Goal: Task Accomplishment & Management: Complete application form

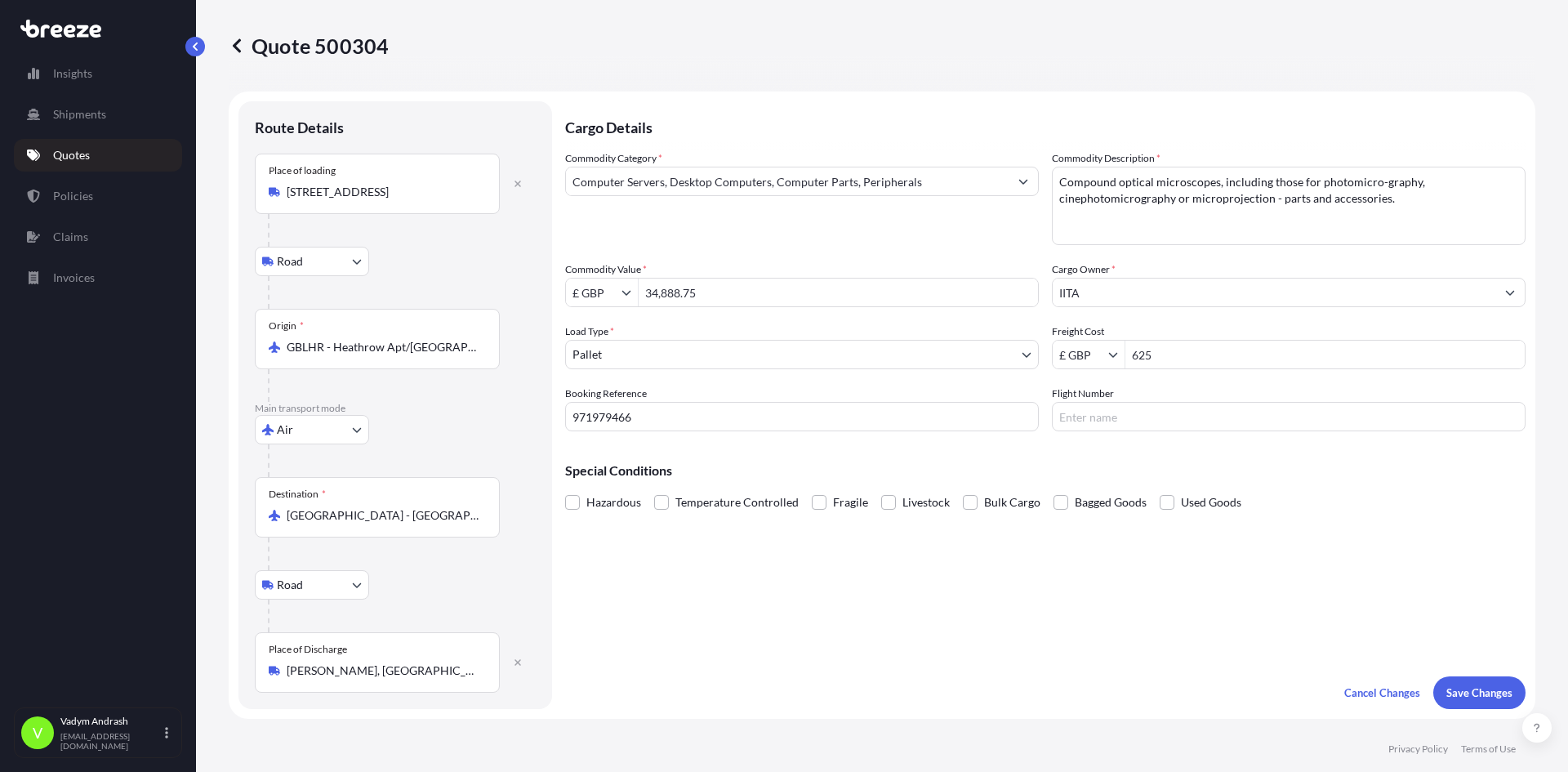
select select "Road"
select select "Air"
select select "Road"
select select "1"
click at [348, 432] on body "Insights Shipments Quotes Policies Claims Invoices V [PERSON_NAME] [PERSON_NAME…" at bounding box center [784, 386] width 1568 height 772
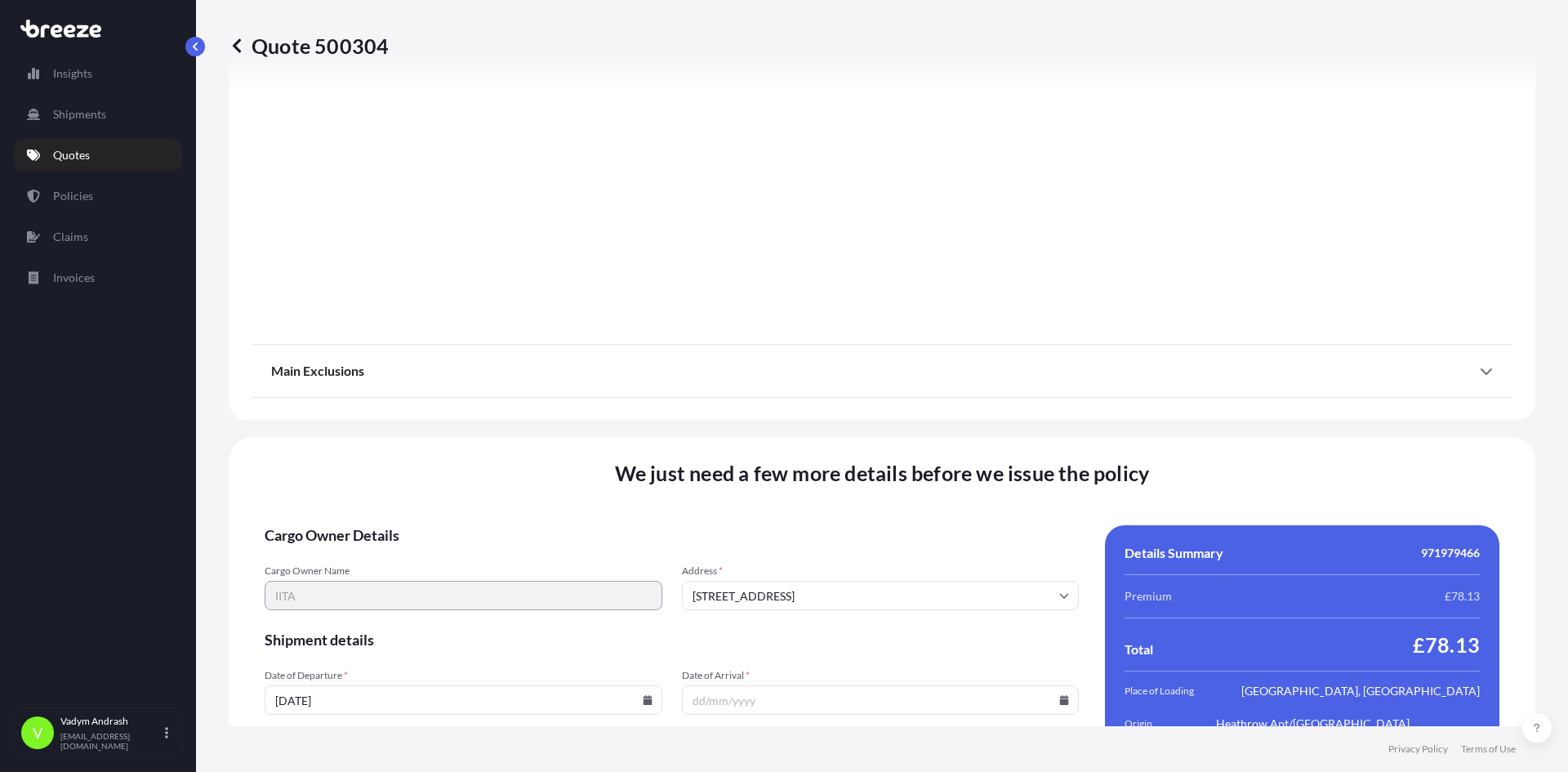
scroll to position [2144, 0]
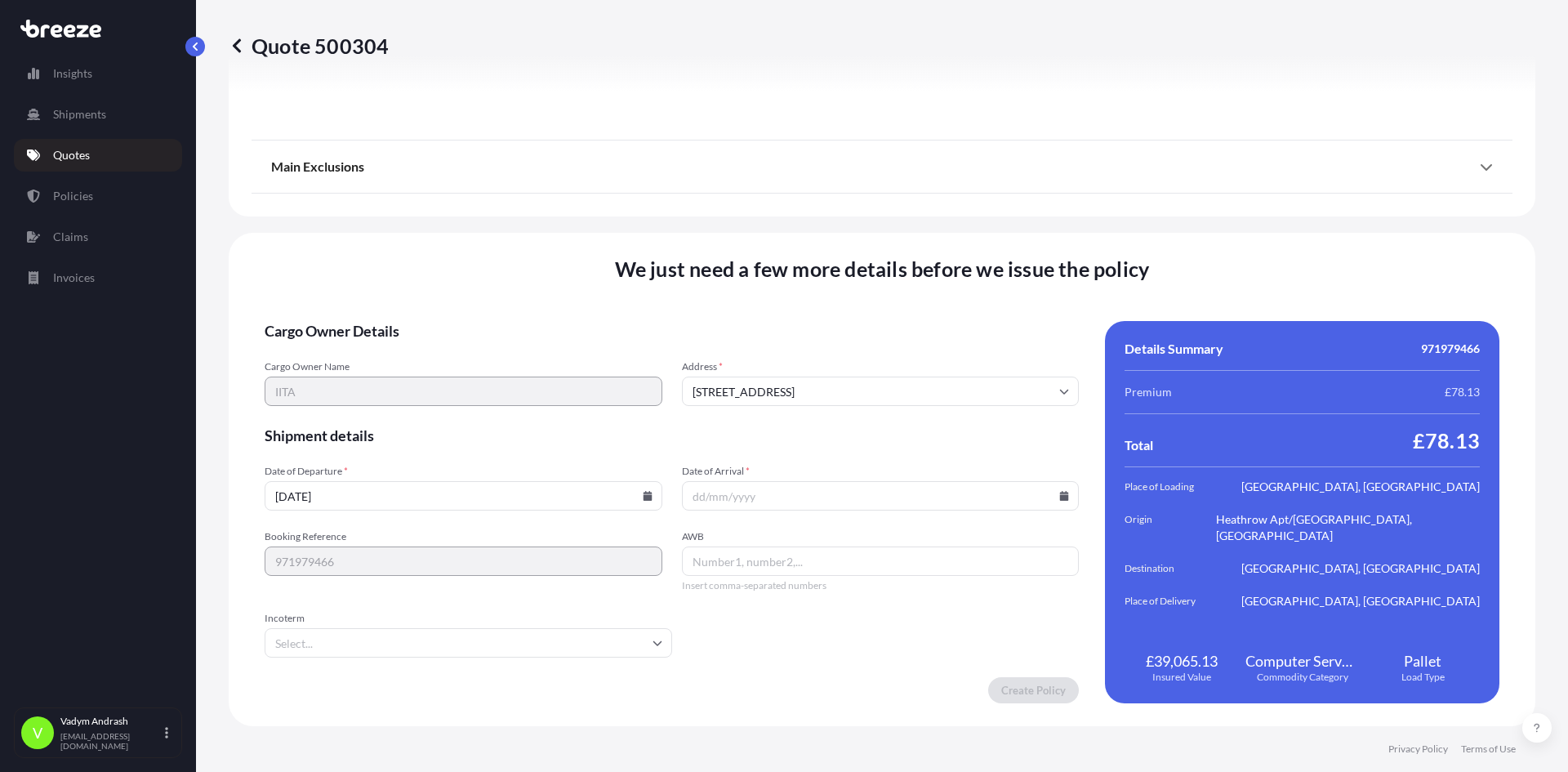
click at [787, 493] on input "Date of Arrival *" at bounding box center [880, 495] width 398 height 29
click at [1060, 499] on icon at bounding box center [1065, 495] width 9 height 10
click at [987, 217] on icon at bounding box center [985, 220] width 6 height 10
click at [802, 385] on button "21" at bounding box center [798, 381] width 26 height 26
type input "[DATE]"
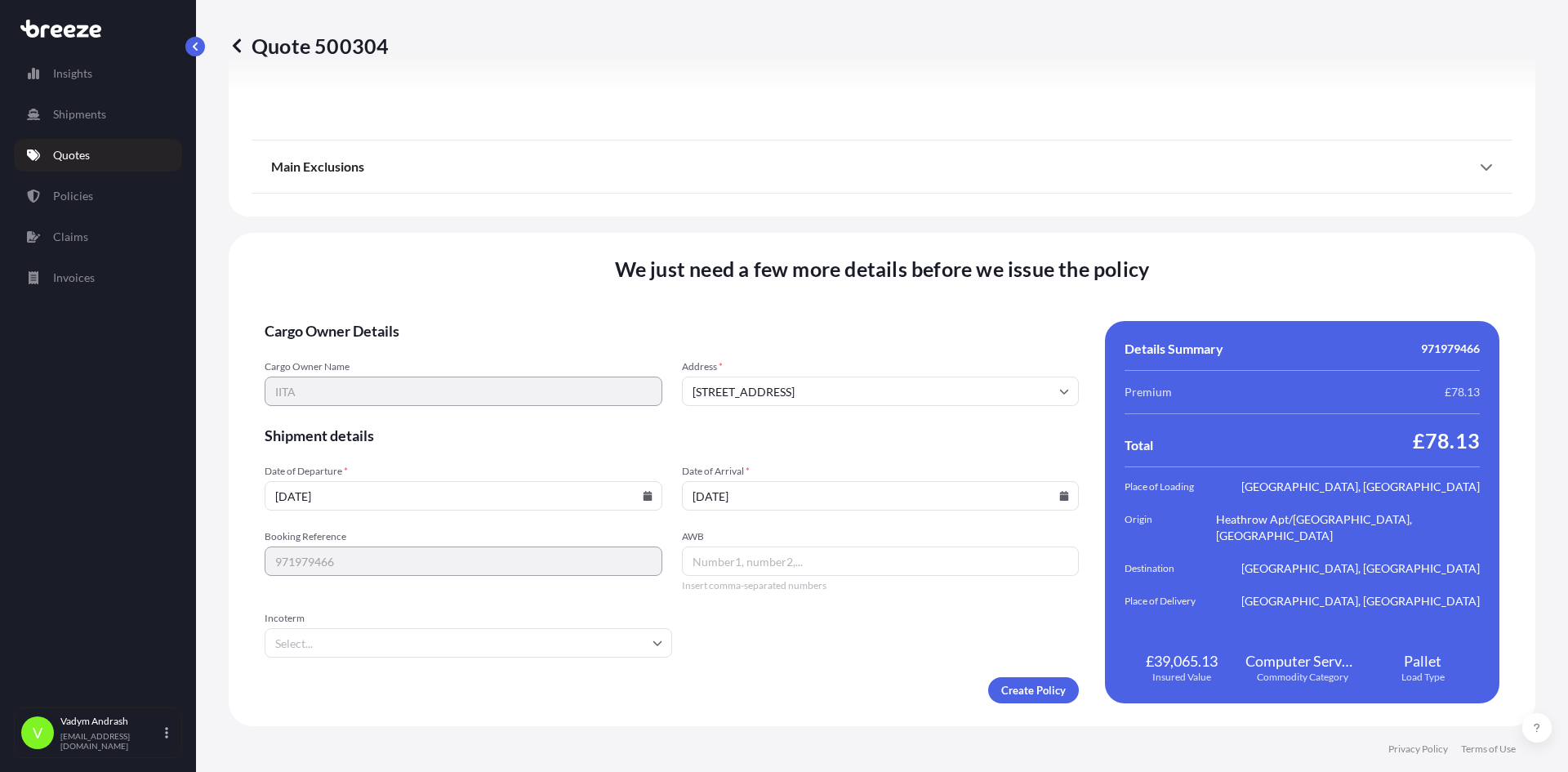
click at [396, 661] on form "Cargo Owner Details Cargo Owner Name IITA Address * [STREET_ADDRESS] Shipment d…" at bounding box center [672, 511] width 815 height 382
click at [402, 649] on input "Incoterm" at bounding box center [469, 643] width 408 height 29
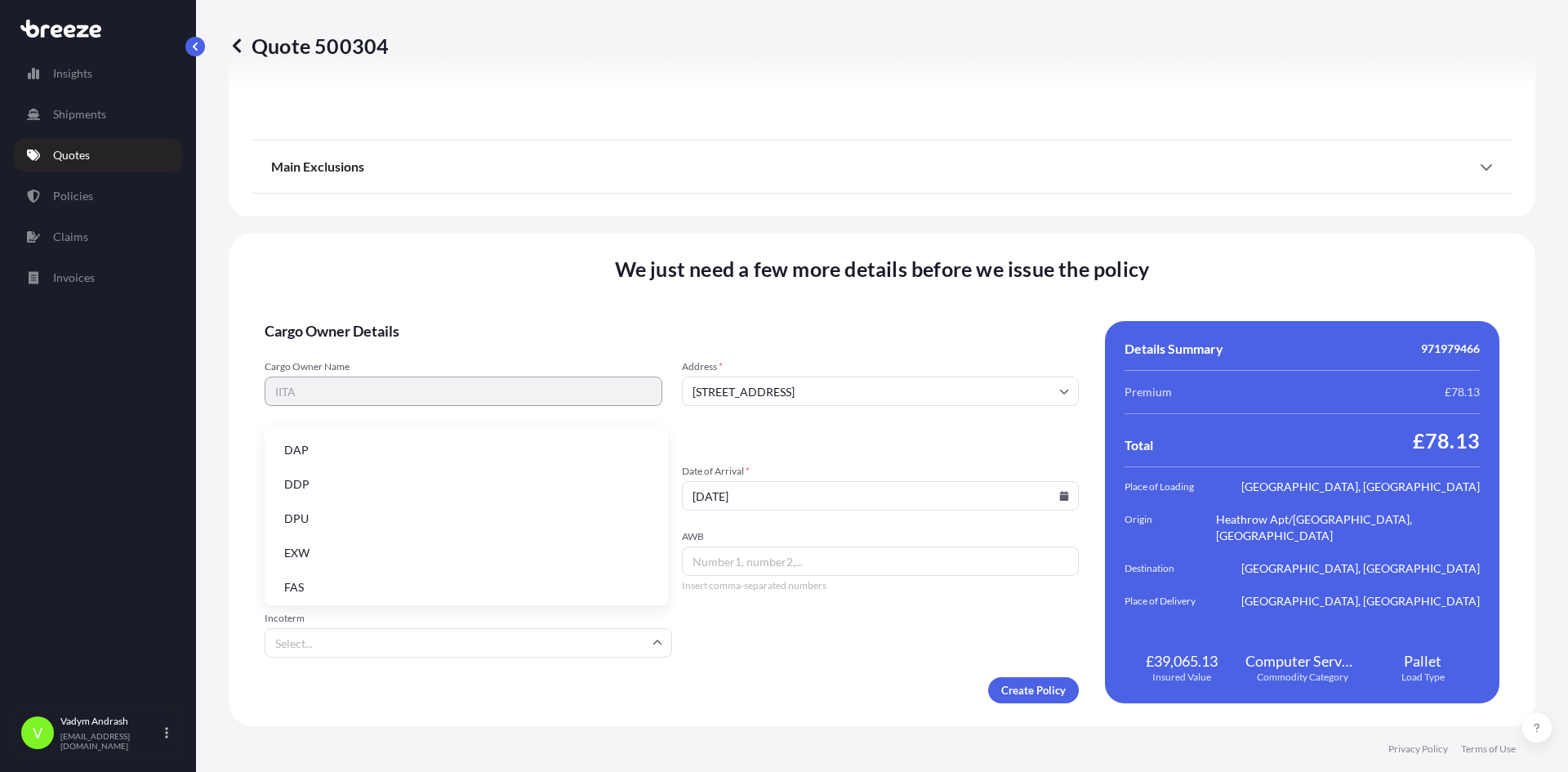
scroll to position [163, 0]
click at [335, 518] on li "EXW" at bounding box center [466, 524] width 390 height 31
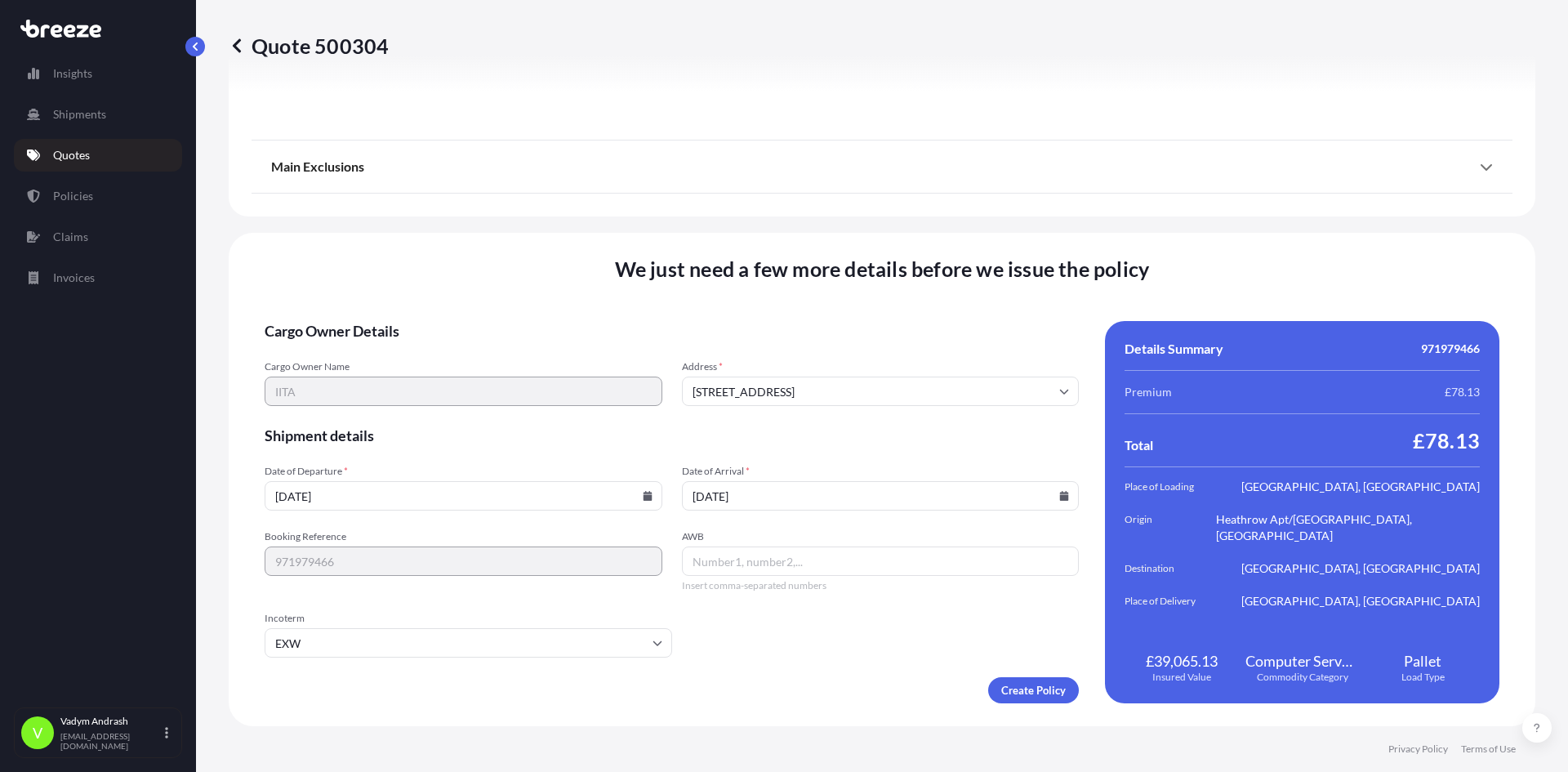
click at [308, 641] on input "EXW" at bounding box center [469, 643] width 408 height 29
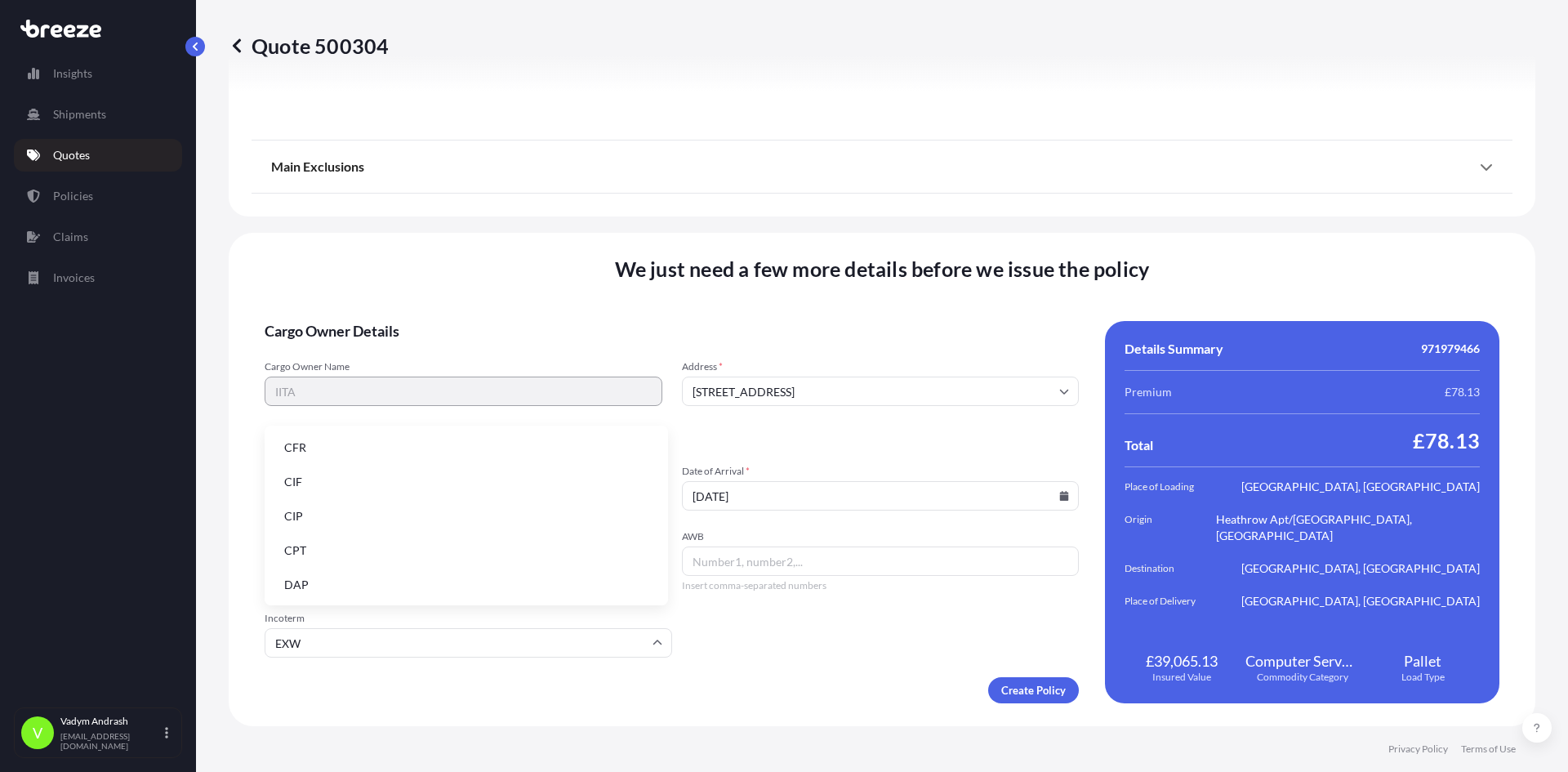
click at [316, 547] on li "CPT" at bounding box center [466, 550] width 390 height 31
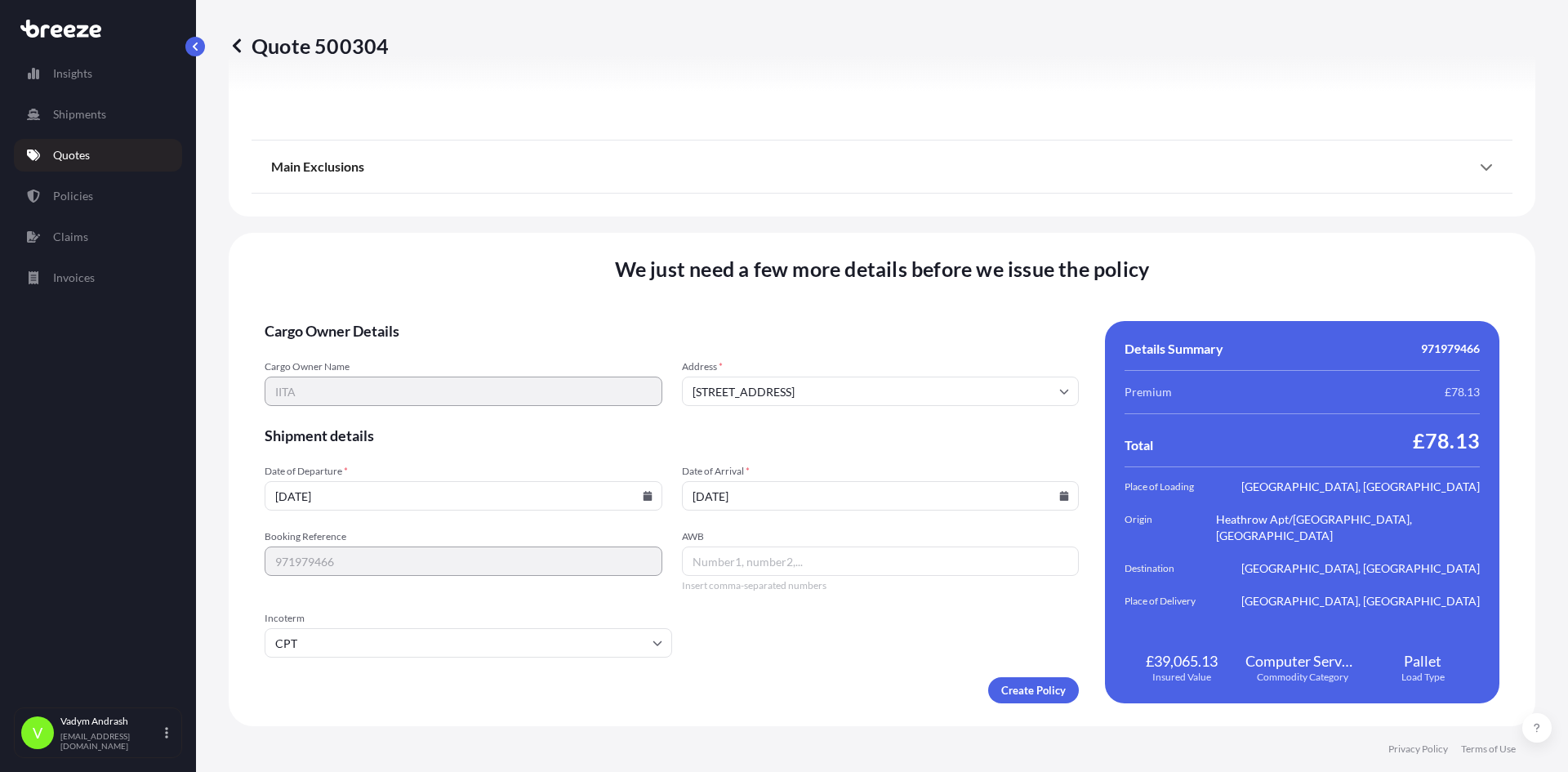
click at [389, 629] on input "CPT" at bounding box center [469, 643] width 408 height 29
click at [363, 448] on li "CFR" at bounding box center [466, 447] width 390 height 31
type input "CFR"
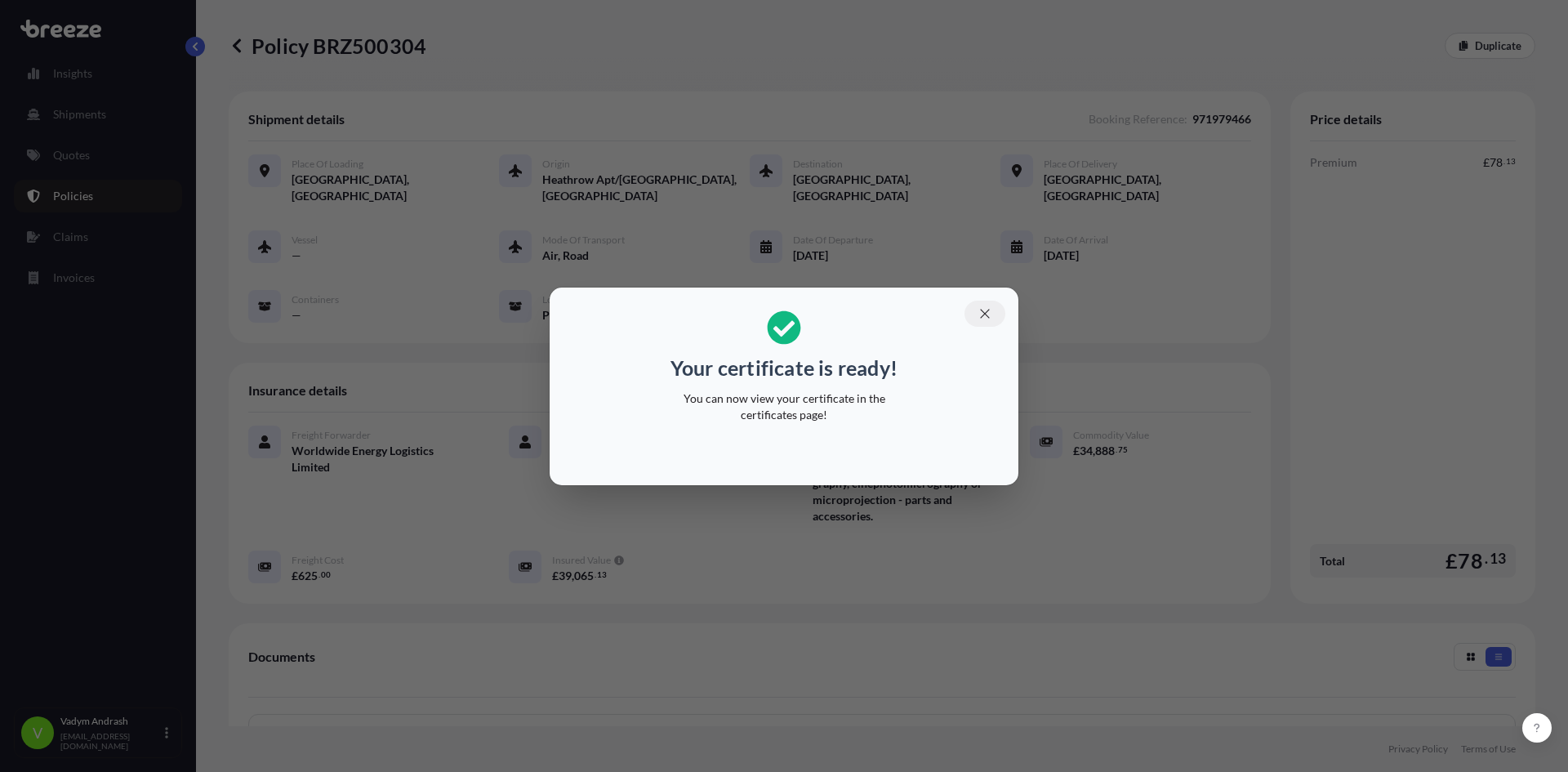
click at [988, 324] on button "button" at bounding box center [985, 313] width 41 height 26
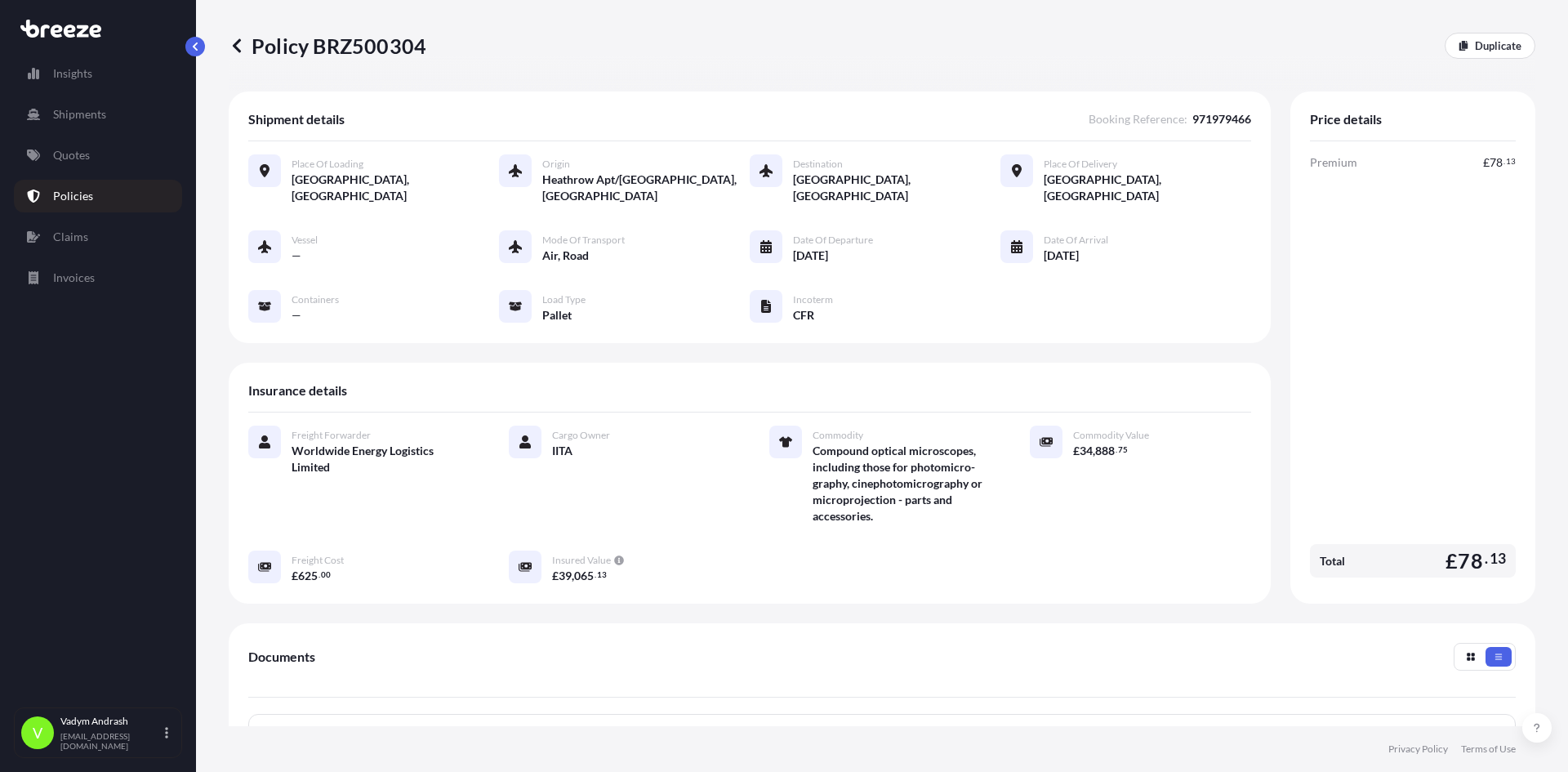
scroll to position [260, 0]
